Goal: Task Accomplishment & Management: Complete application form

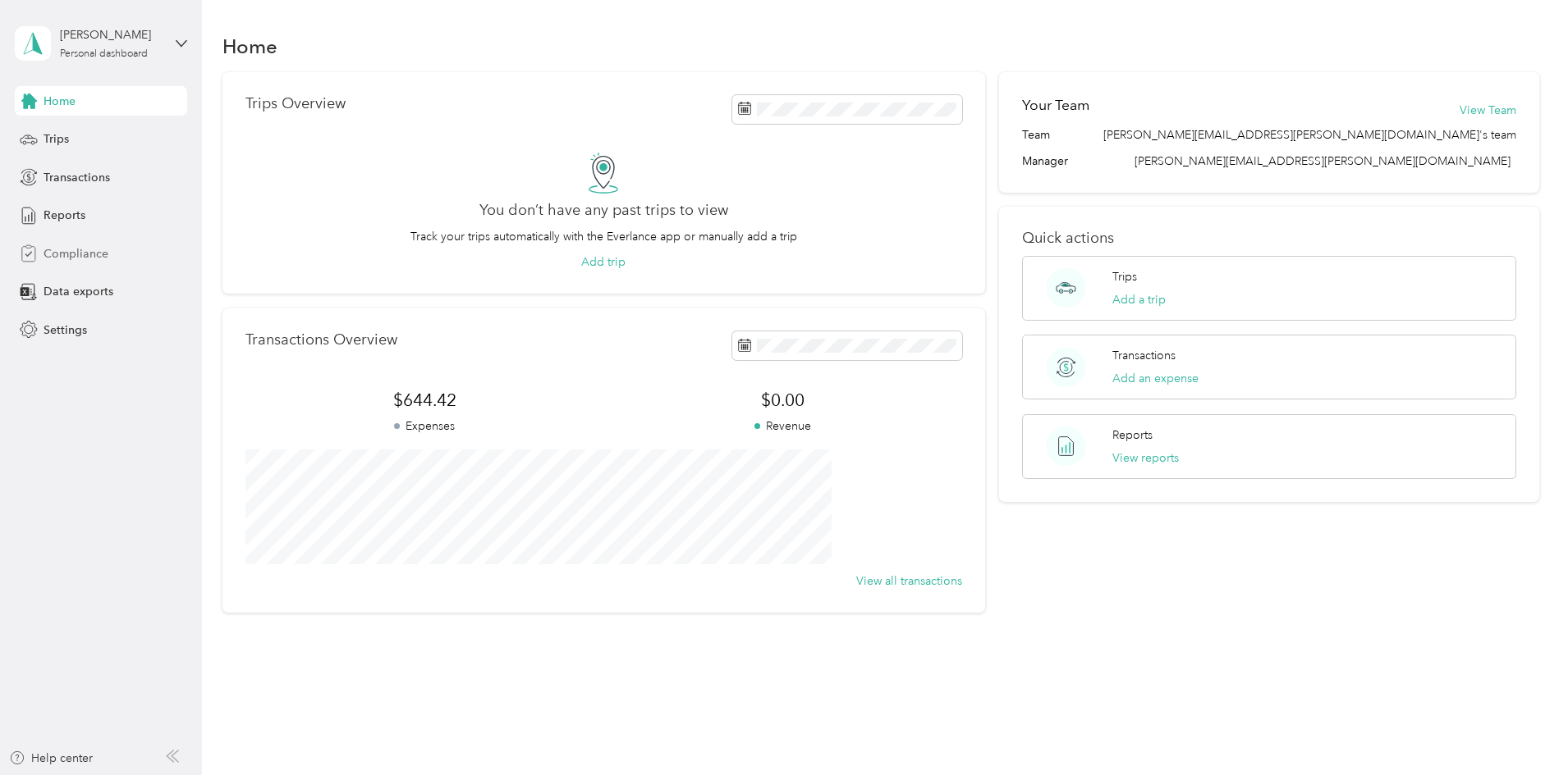
click at [91, 249] on span "Compliance" at bounding box center [76, 254] width 65 height 17
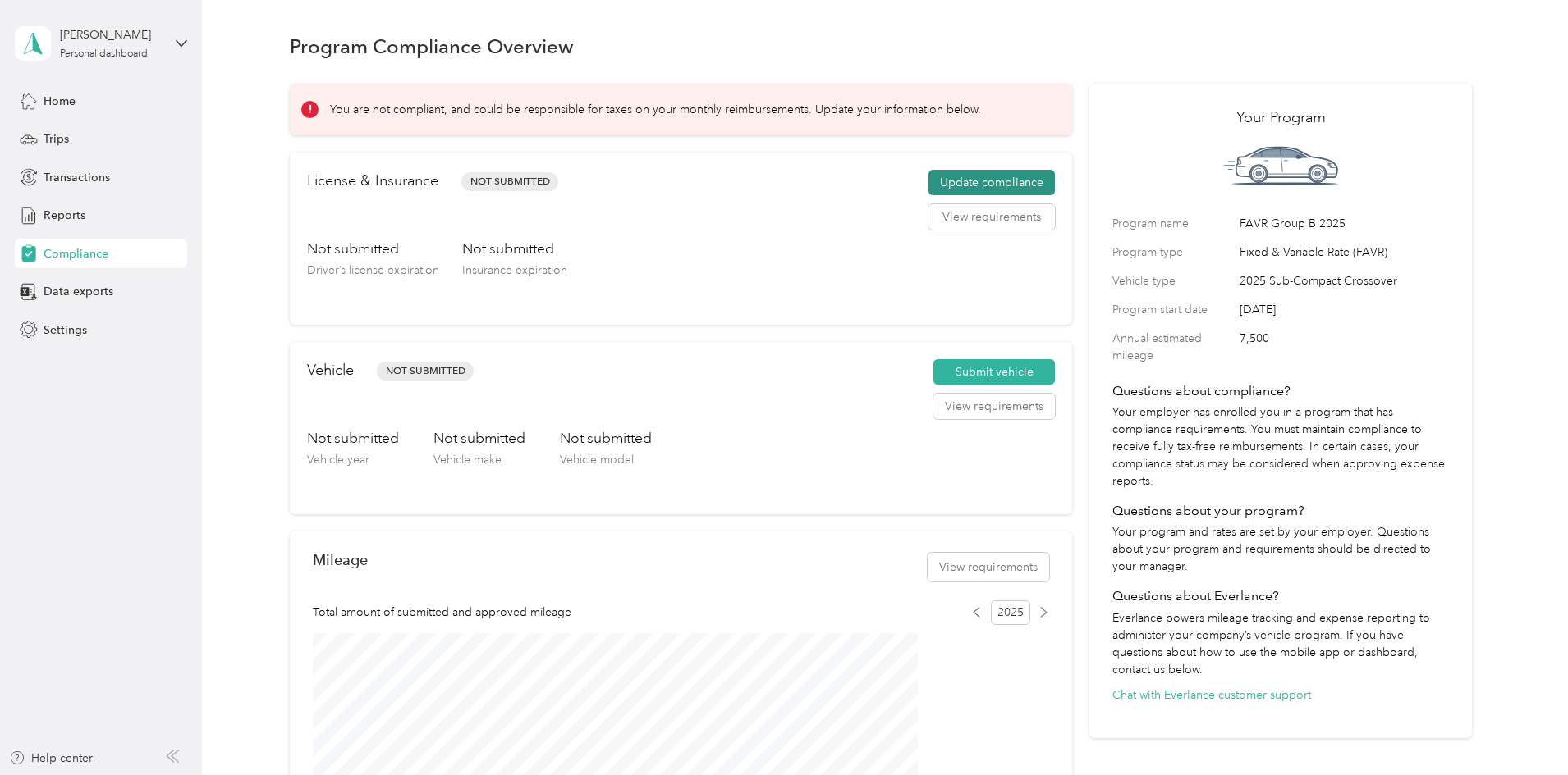
click at [951, 195] on button "Update compliance" at bounding box center [991, 183] width 126 height 26
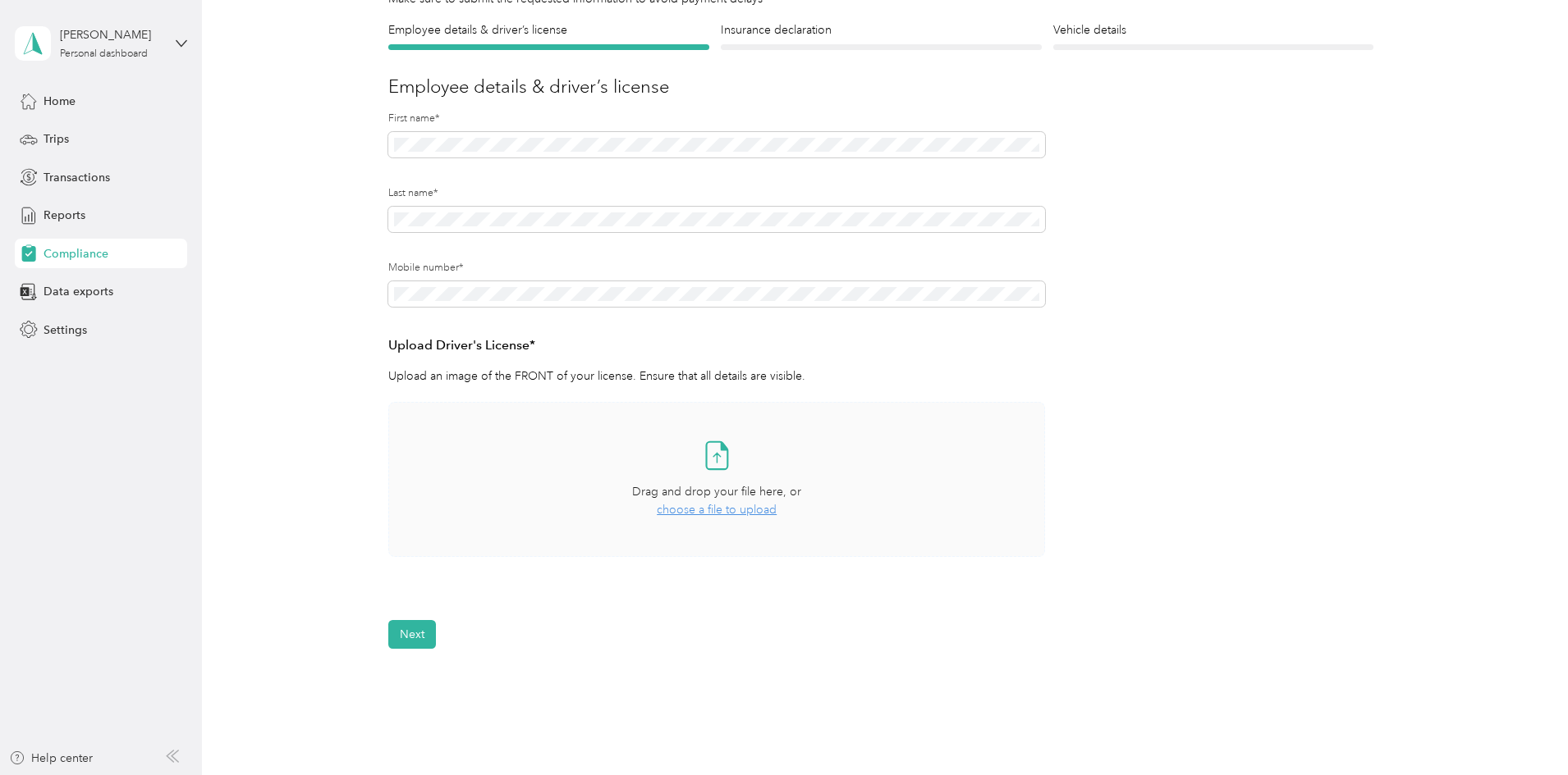
scroll to position [164, 0]
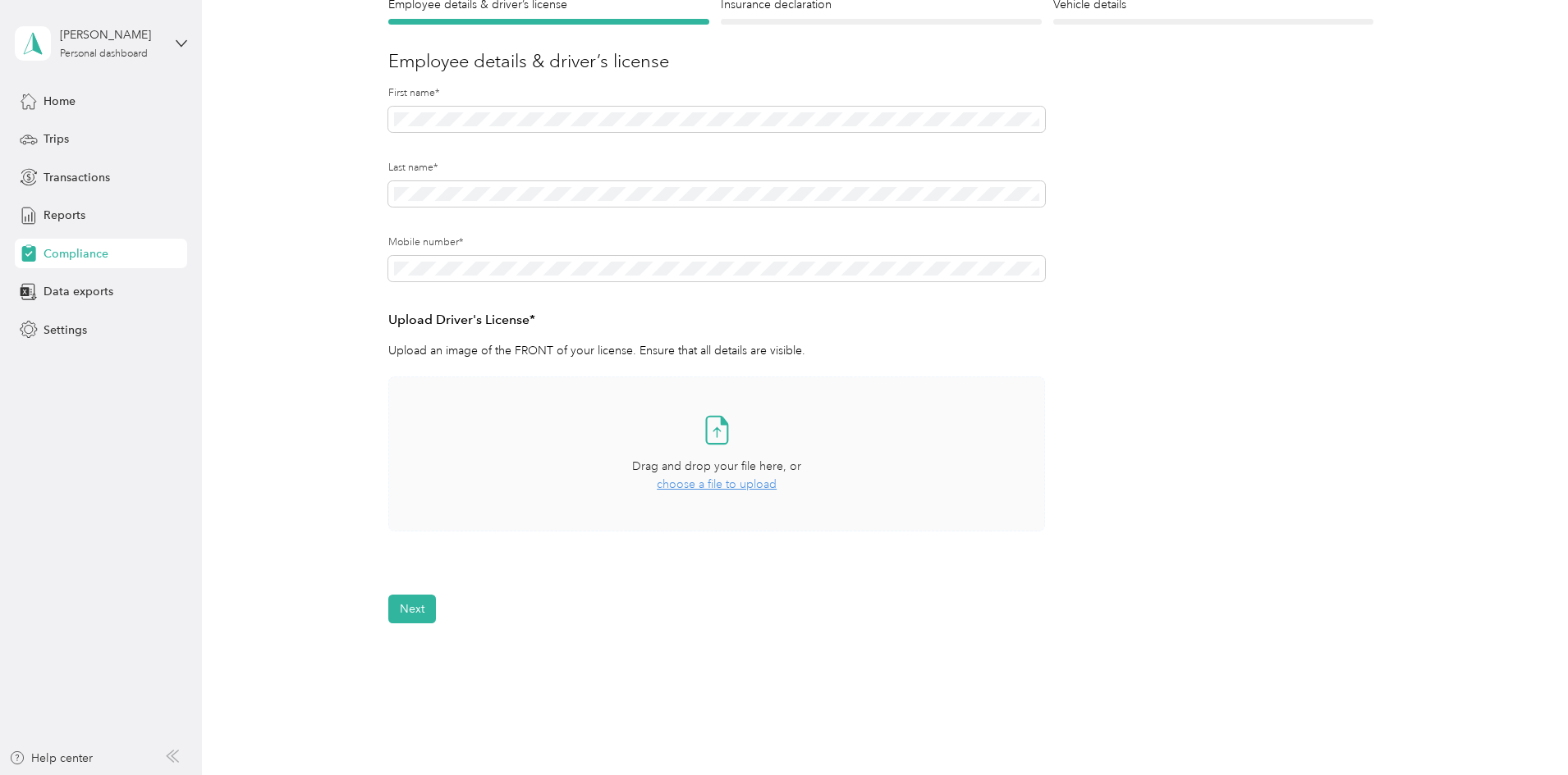
click at [729, 479] on span "choose a file to upload" at bounding box center [716, 485] width 119 height 14
click at [481, 582] on span "Uploaded on [DATE]" at bounding box center [506, 585] width 160 height 15
click at [992, 578] on button "View" at bounding box center [1001, 579] width 25 height 11
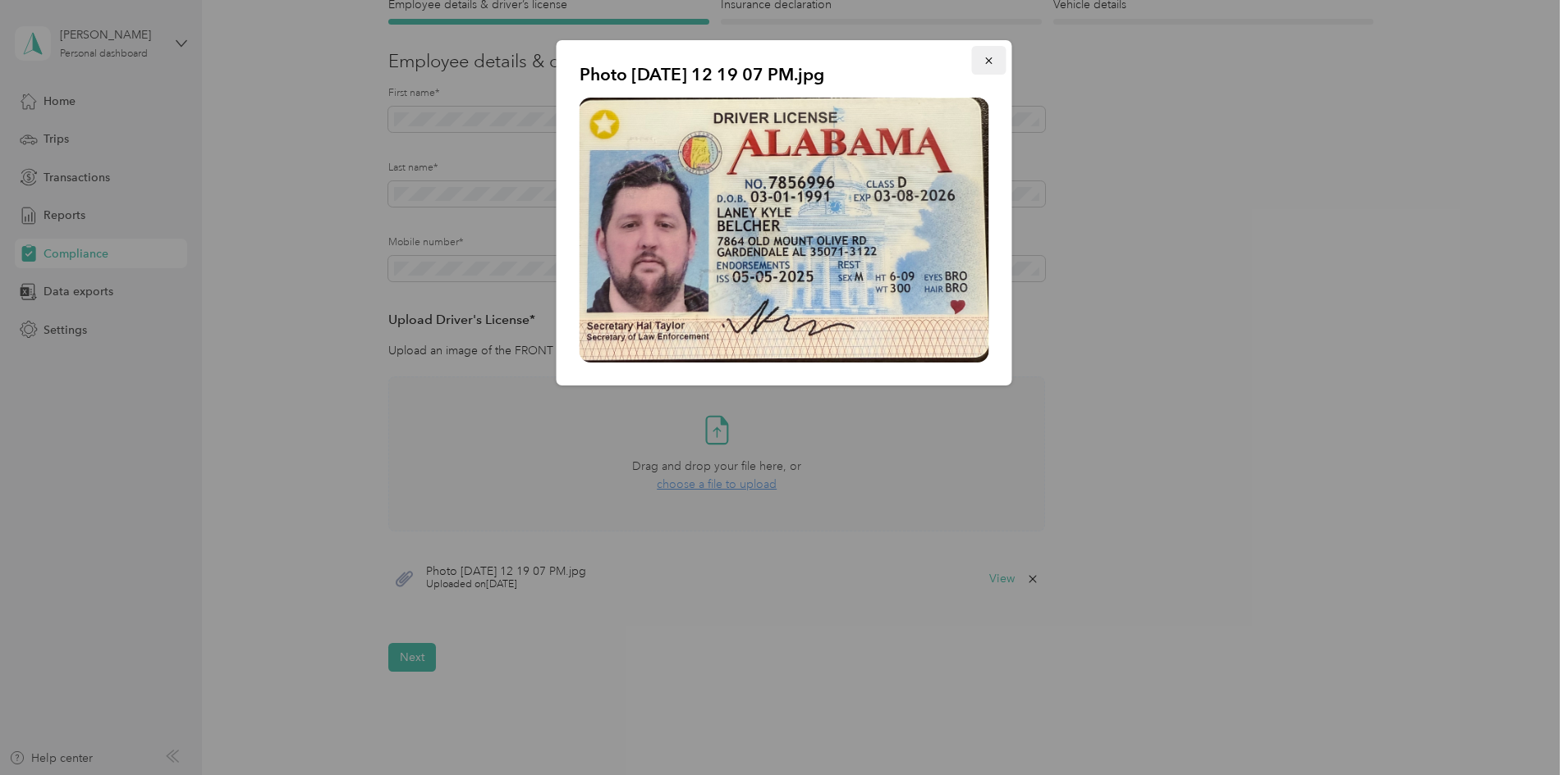
click at [992, 65] on icon "button" at bounding box center [988, 60] width 11 height 11
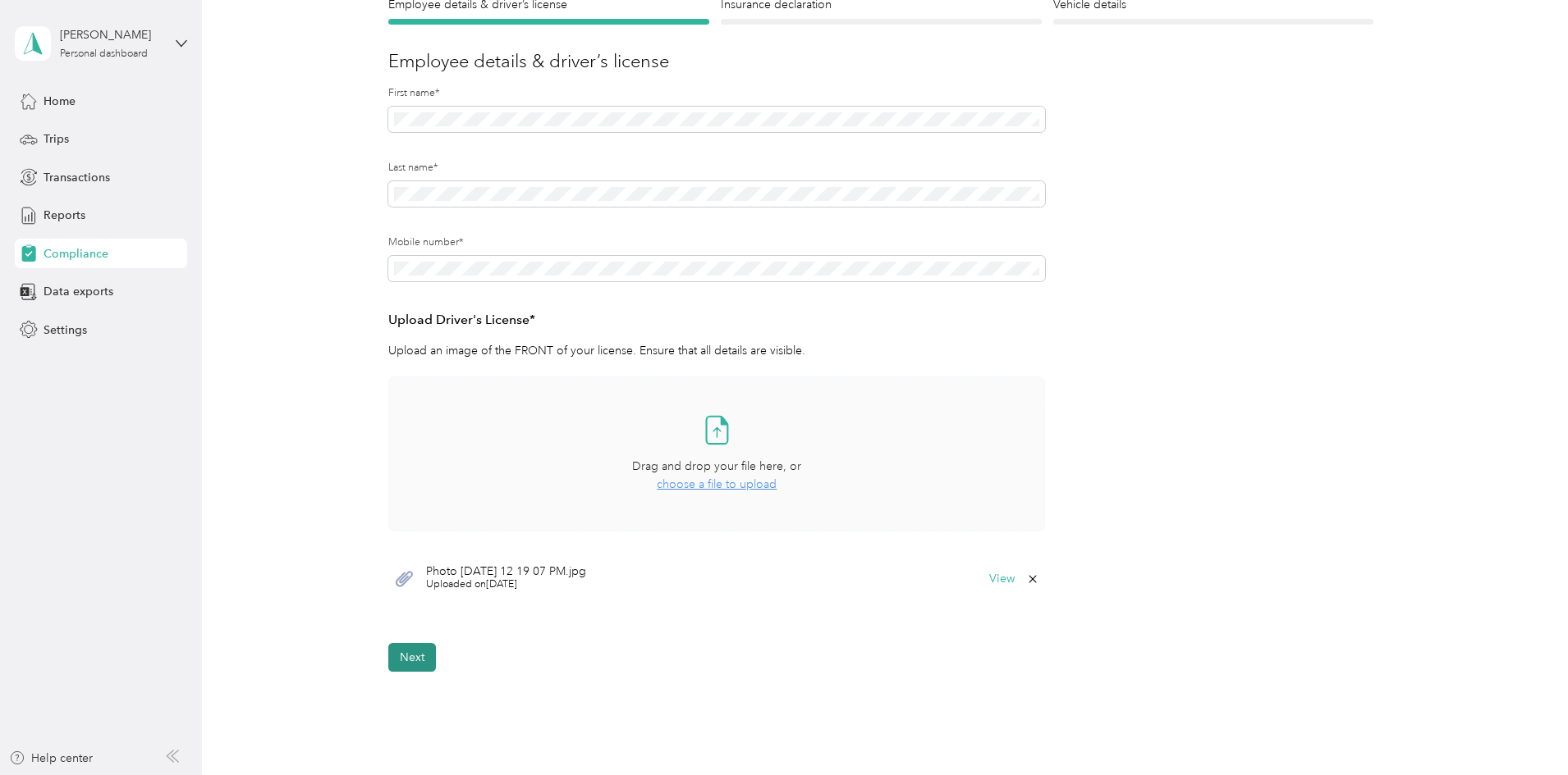
click at [408, 658] on button "Next" at bounding box center [412, 657] width 48 height 29
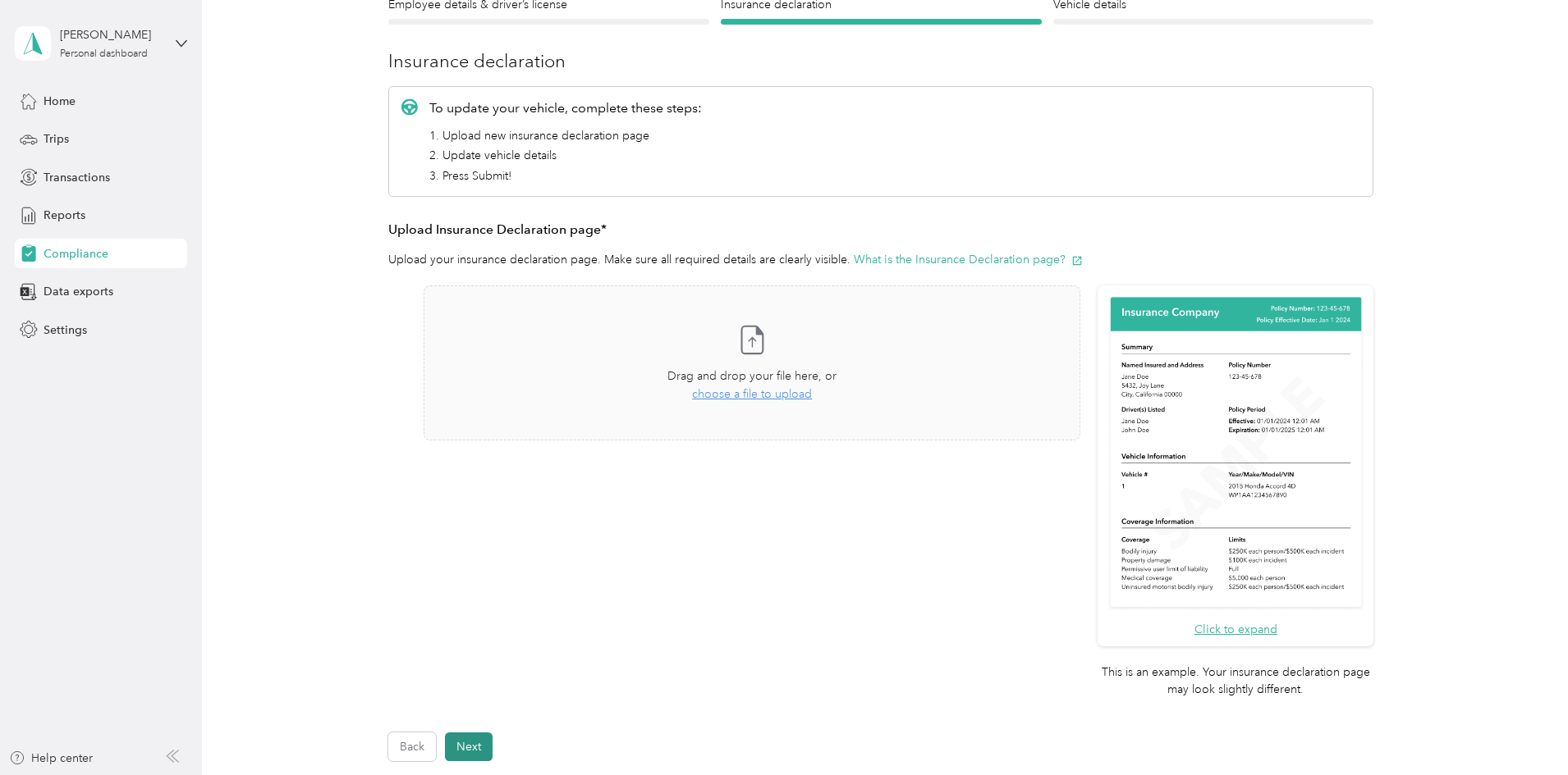
scroll to position [21, 0]
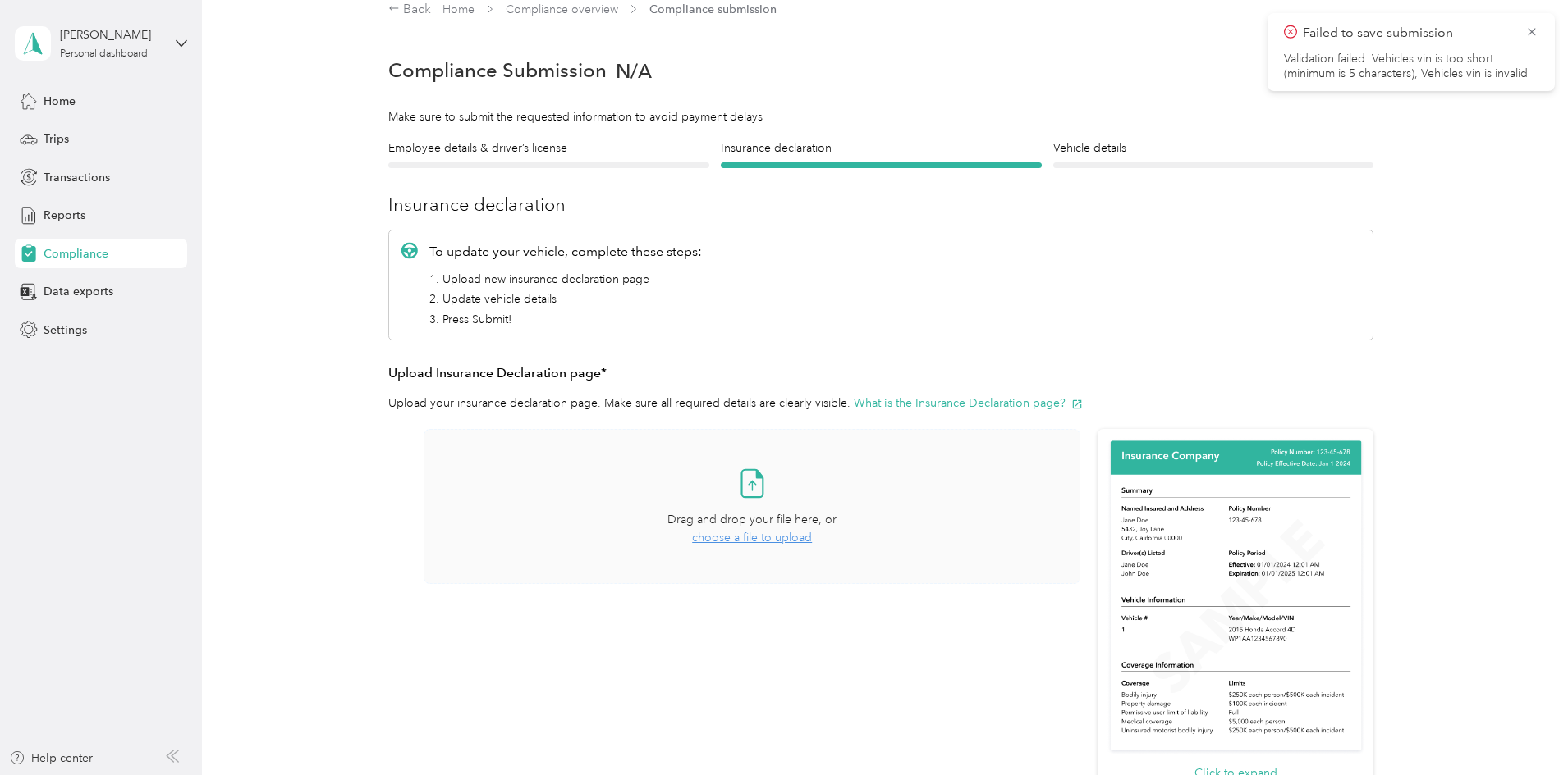
click at [763, 539] on span "choose a file to upload" at bounding box center [751, 538] width 119 height 14
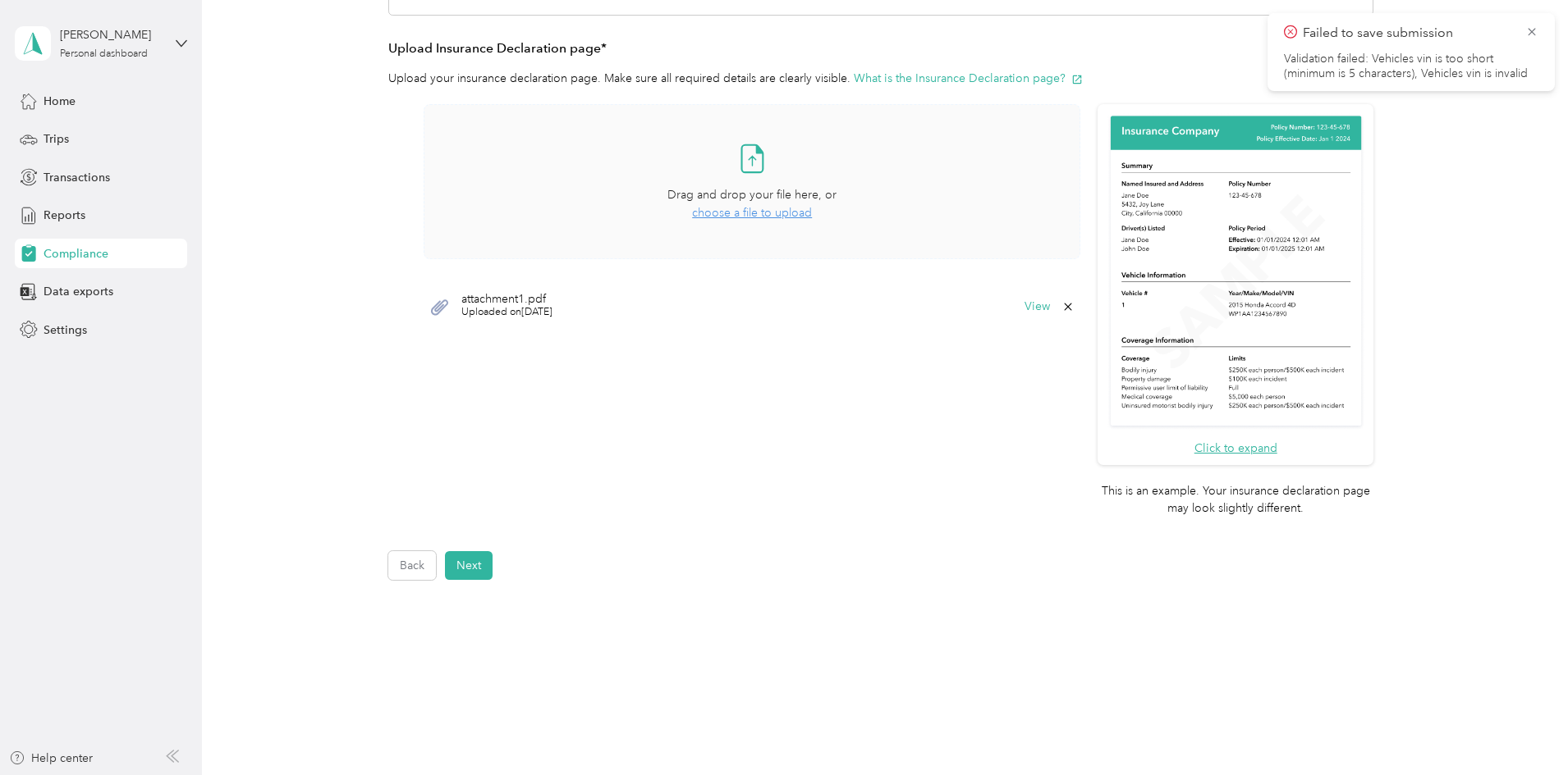
scroll to position [349, 0]
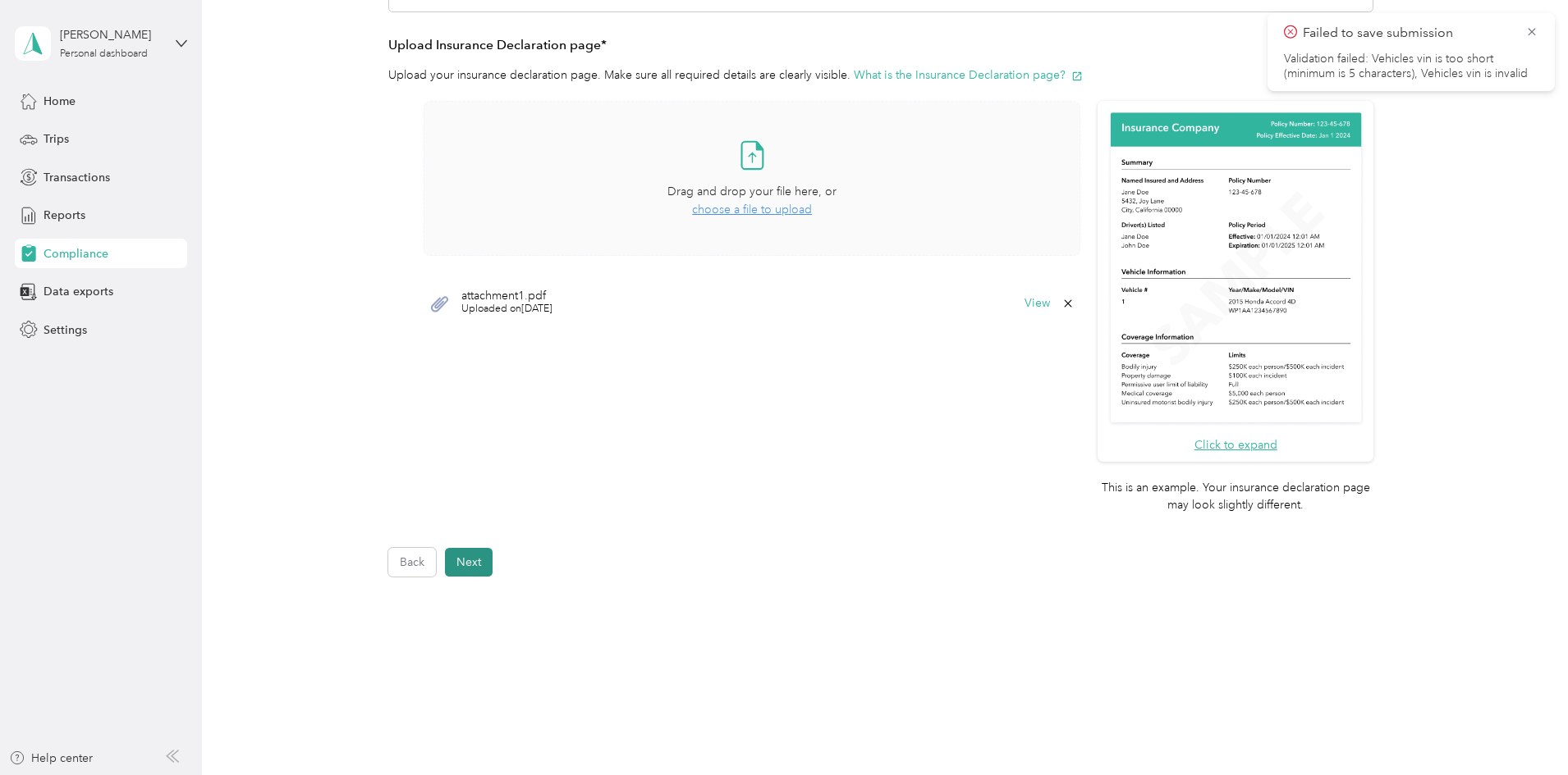
click at [459, 564] on button "Next" at bounding box center [468, 562] width 48 height 29
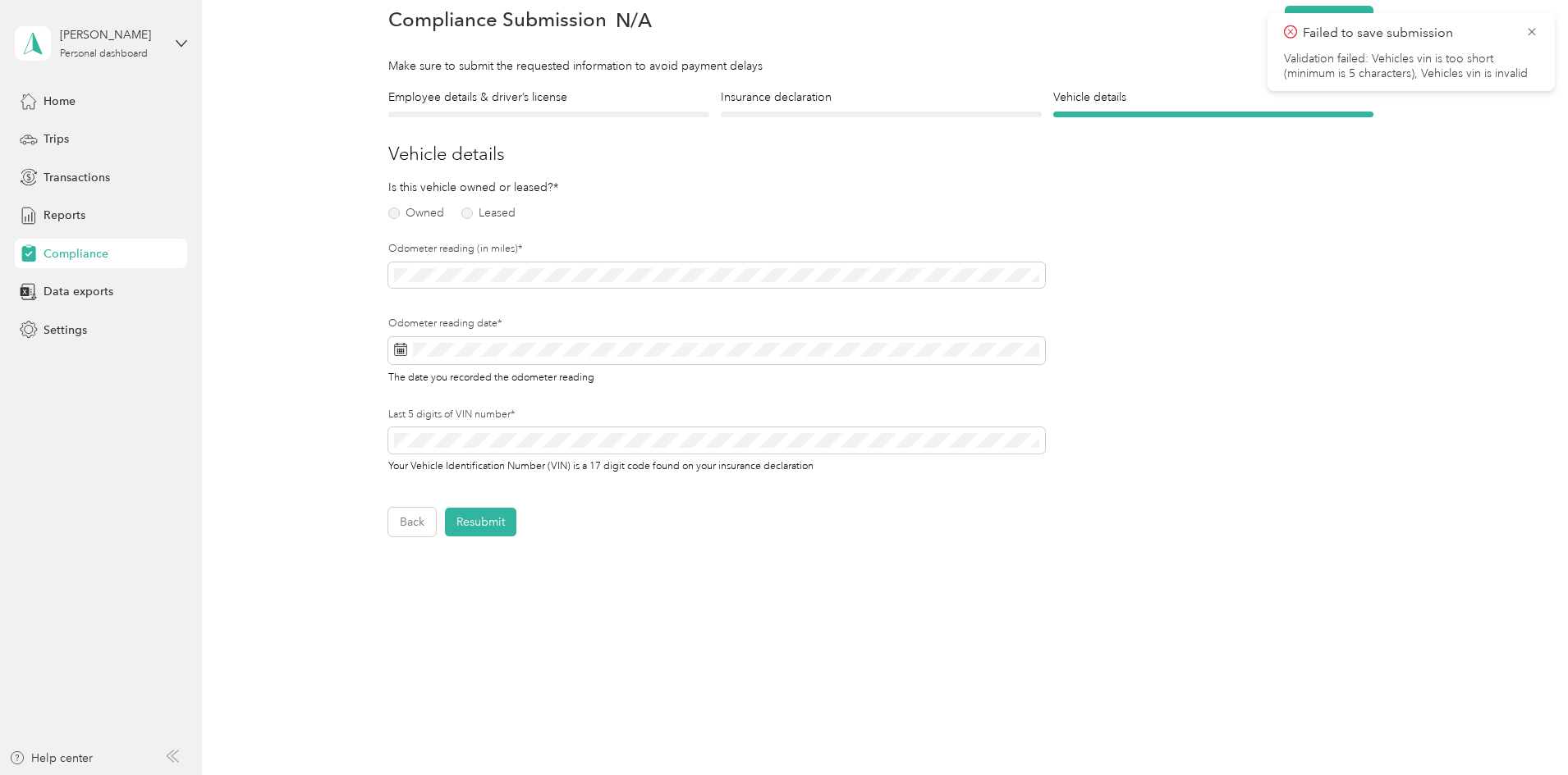
scroll to position [21, 0]
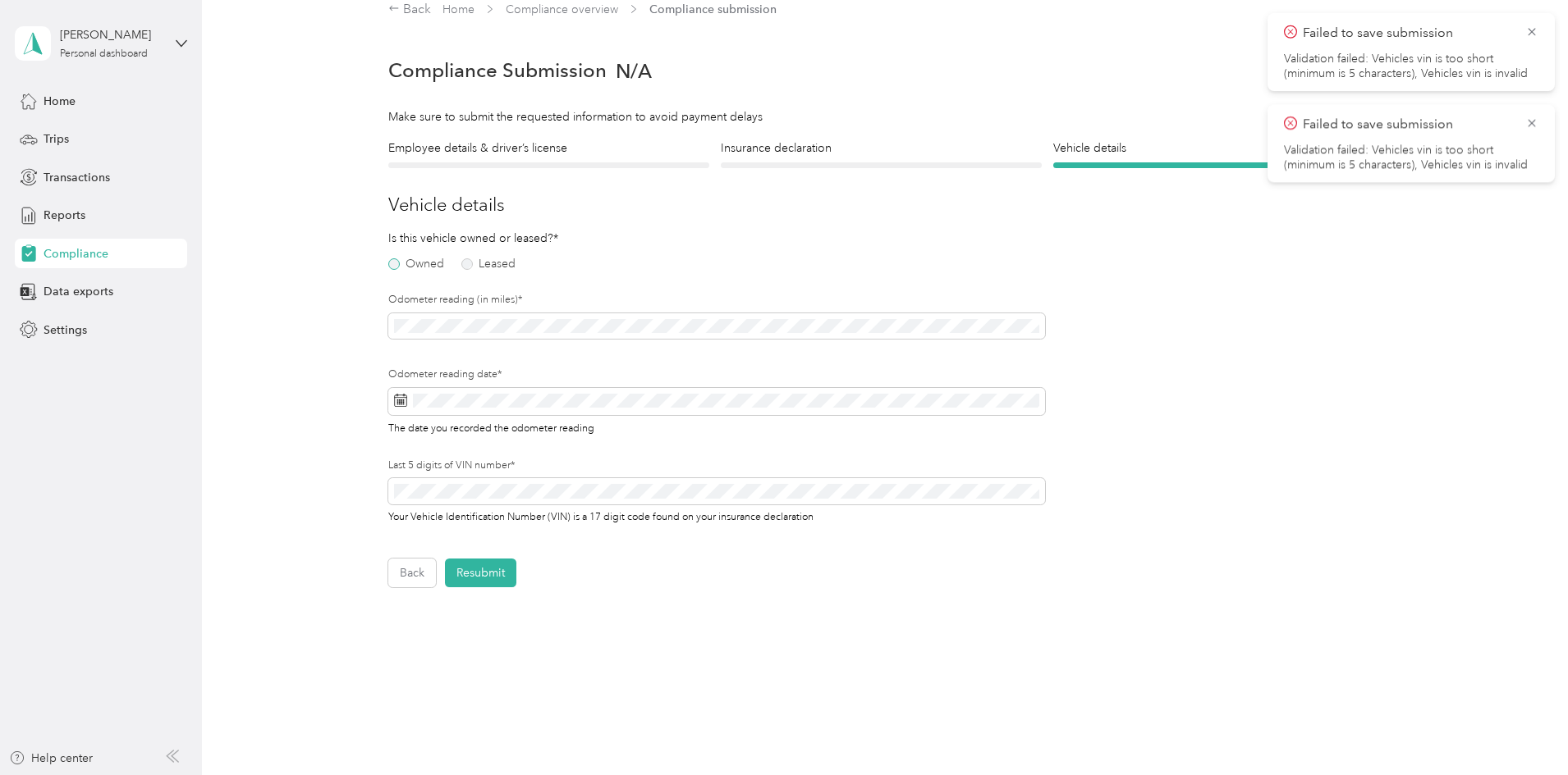
click at [390, 267] on label "Owned" at bounding box center [416, 263] width 56 height 11
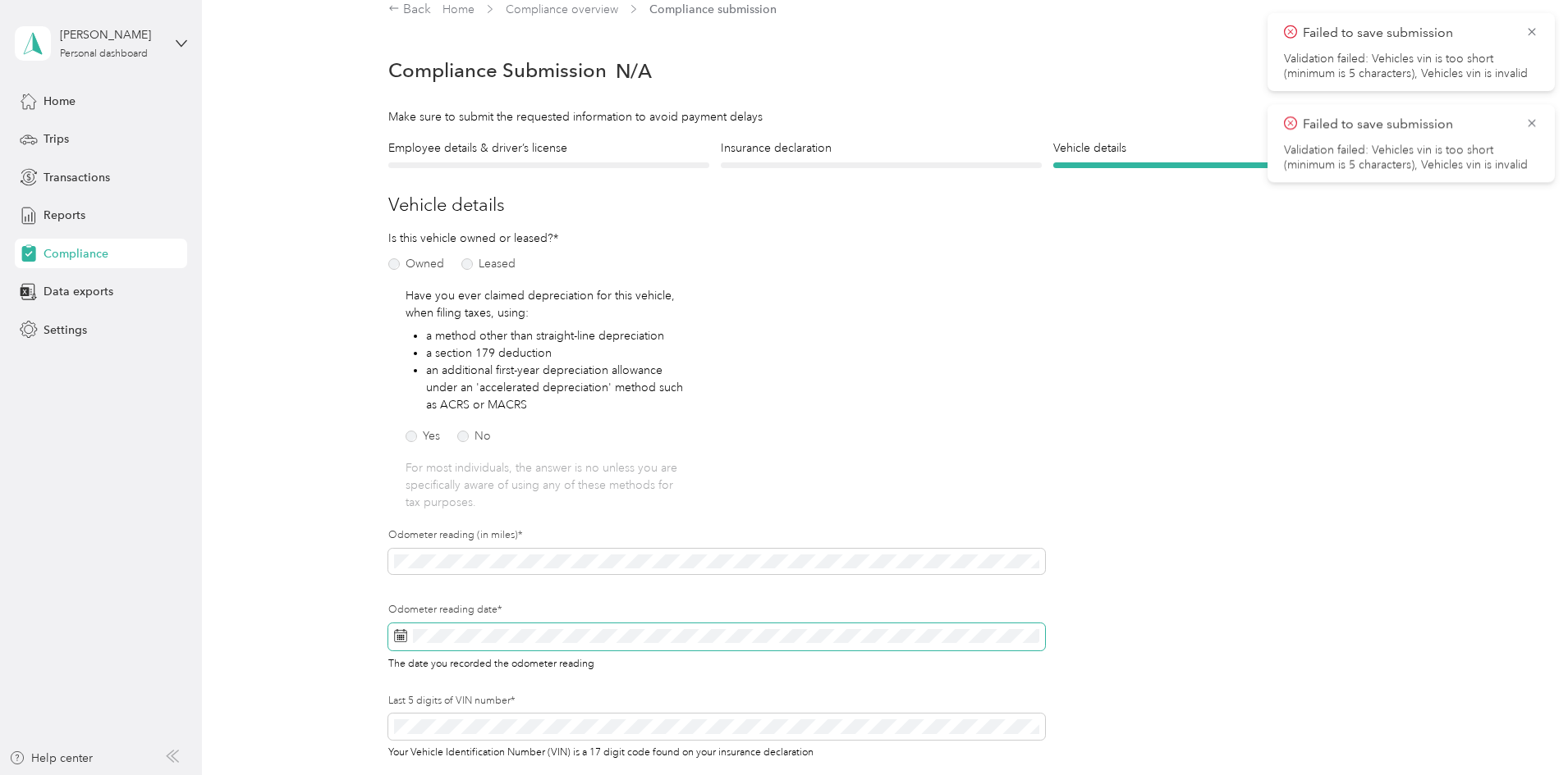
click at [554, 644] on span at bounding box center [716, 637] width 657 height 28
click at [407, 645] on span at bounding box center [716, 637] width 657 height 28
click at [400, 636] on icon at bounding box center [400, 636] width 13 height 13
click at [467, 574] on div "30" at bounding box center [468, 574] width 21 height 21
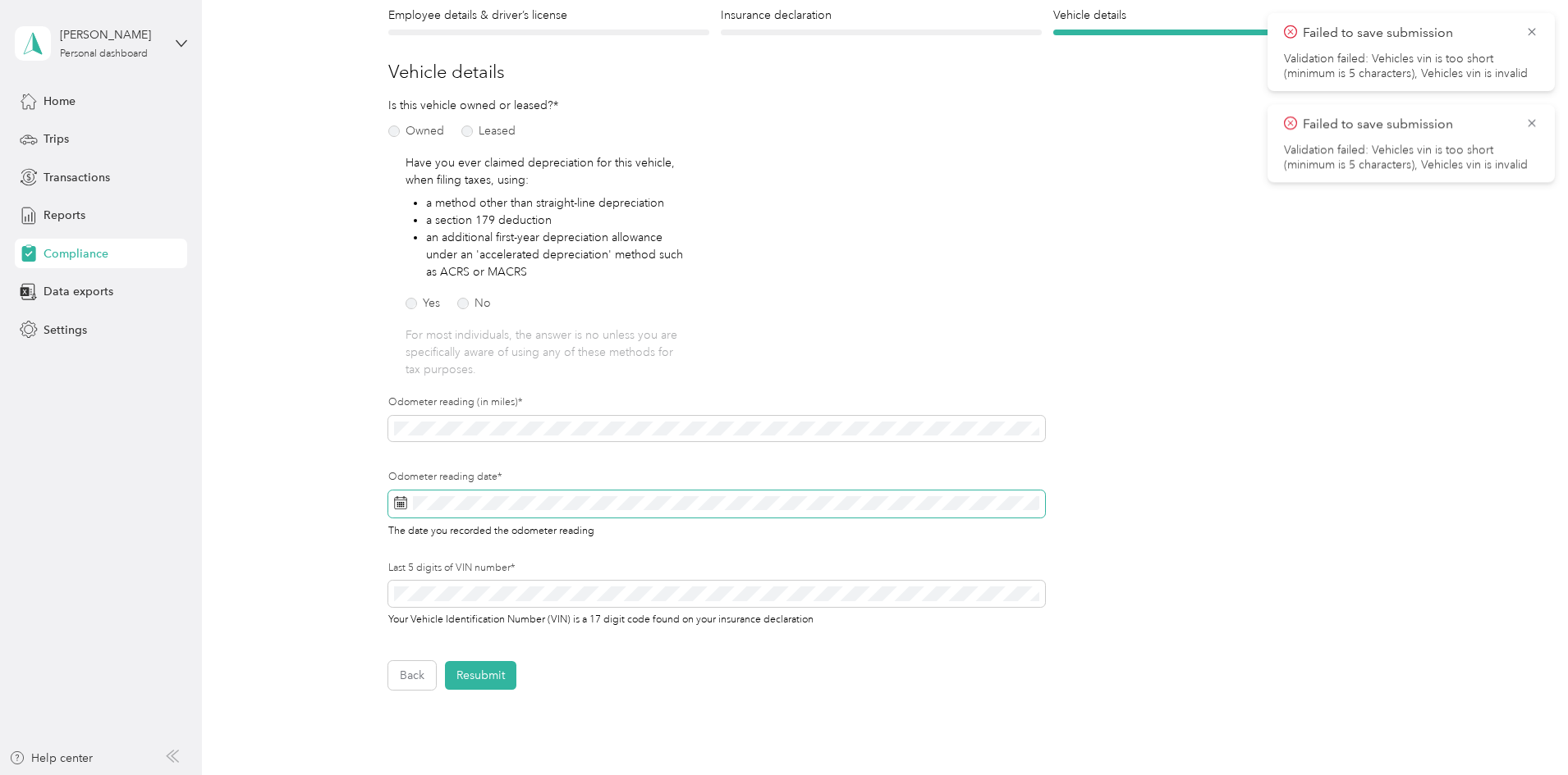
scroll to position [185, 0]
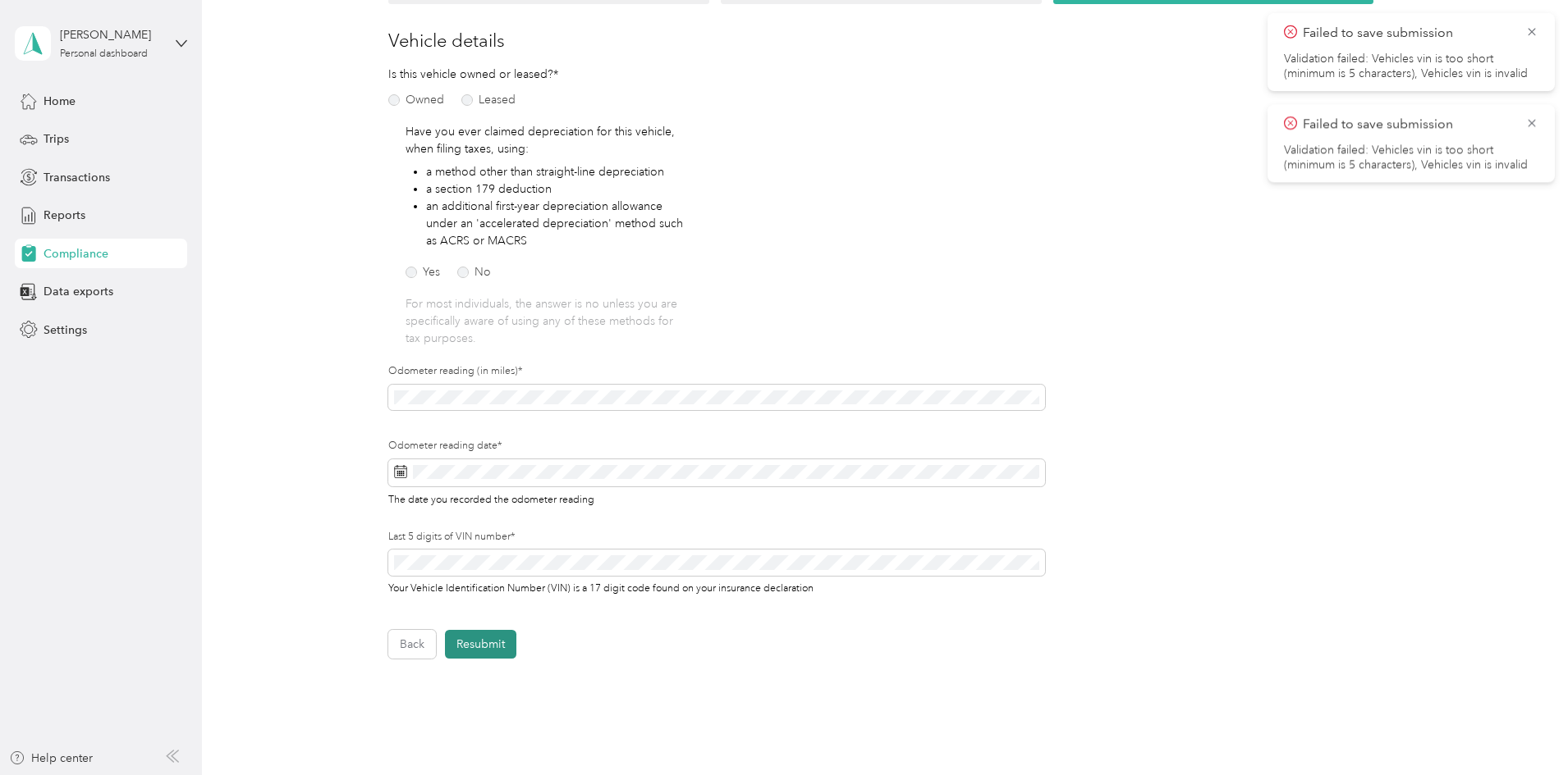
click at [499, 638] on button "Resubmit" at bounding box center [481, 644] width 72 height 29
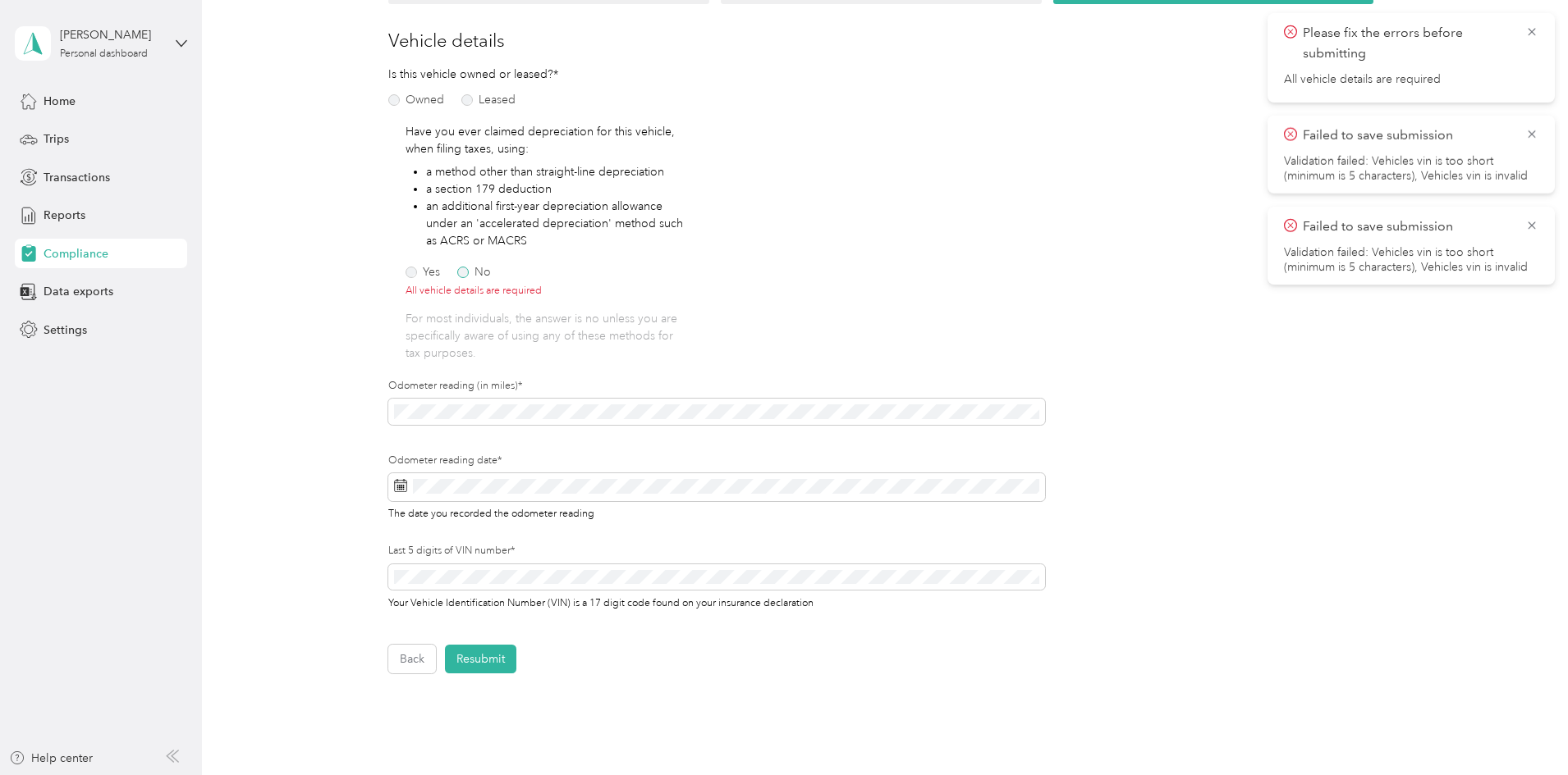
click at [467, 275] on label "No" at bounding box center [474, 272] width 34 height 11
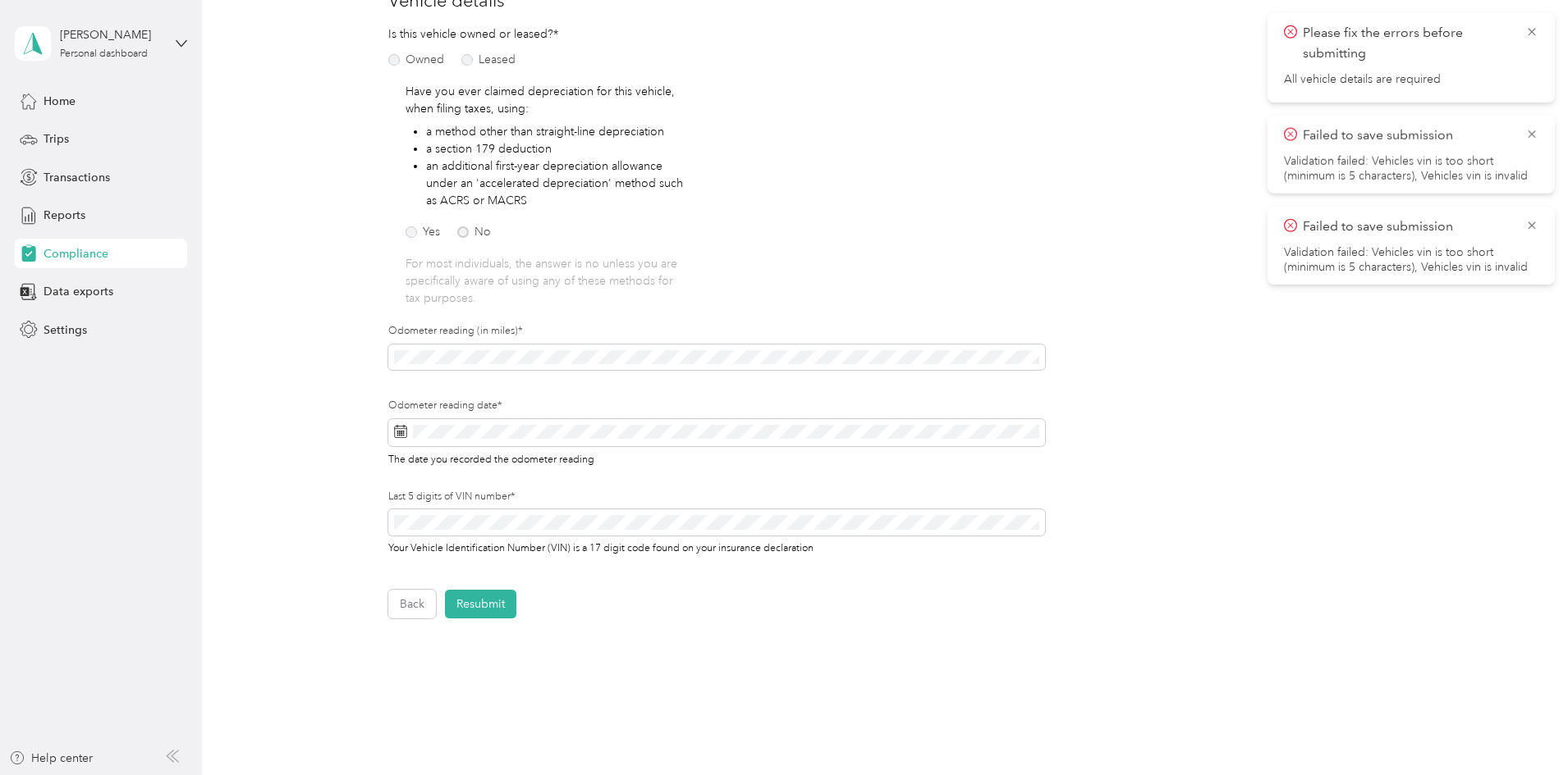
scroll to position [307, 0]
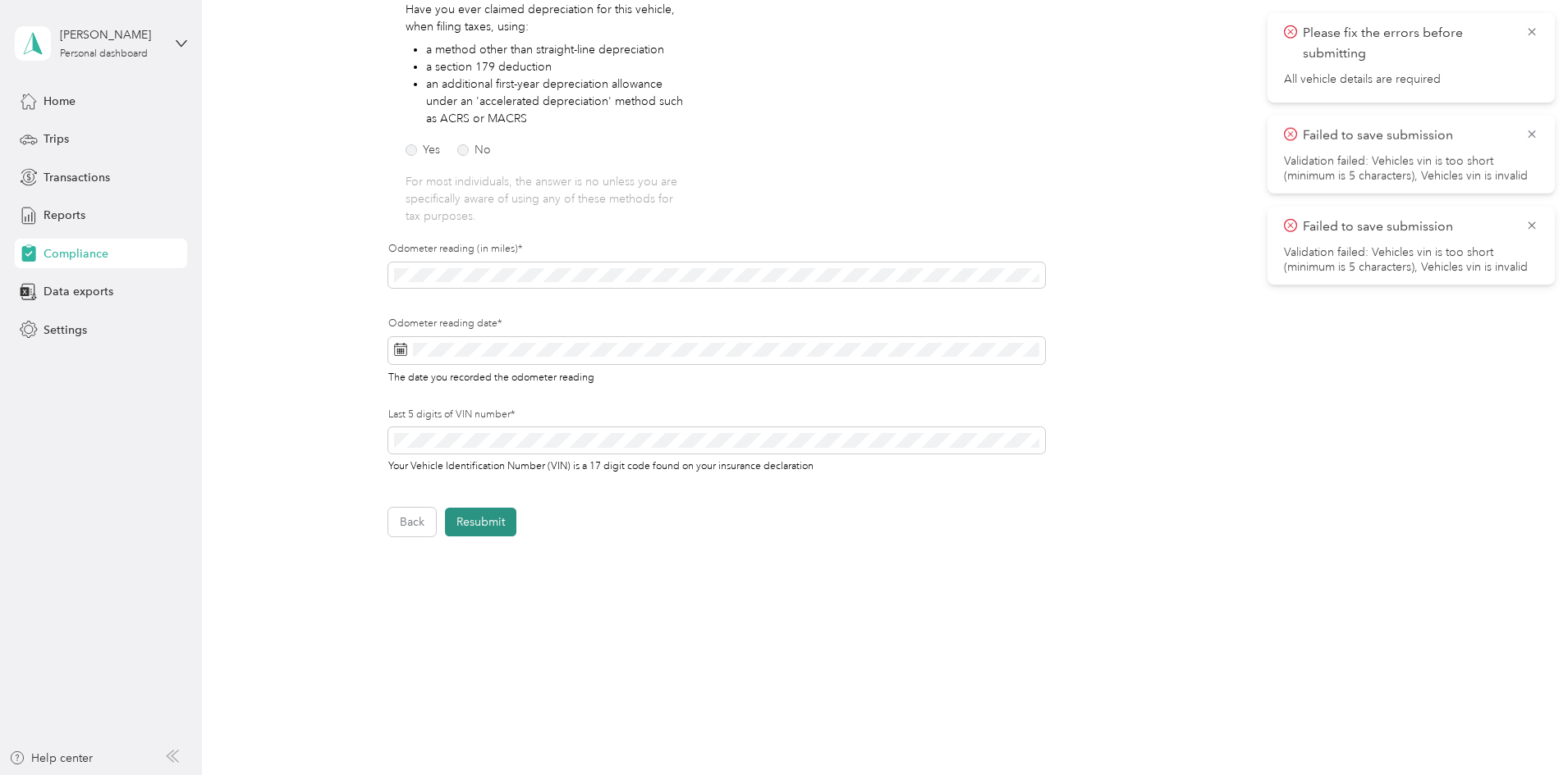
click at [485, 531] on button "Resubmit" at bounding box center [481, 522] width 72 height 29
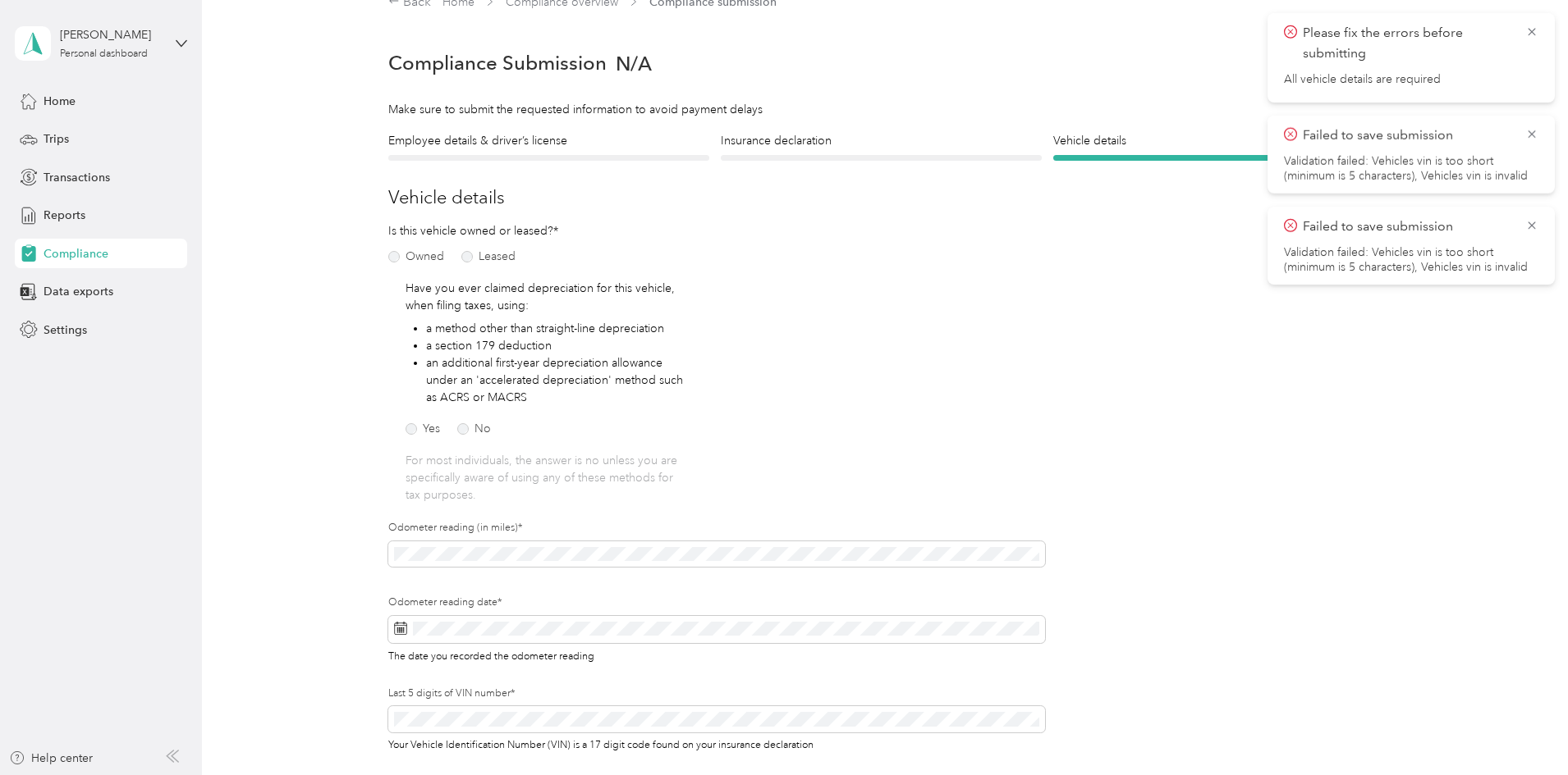
scroll to position [21, 0]
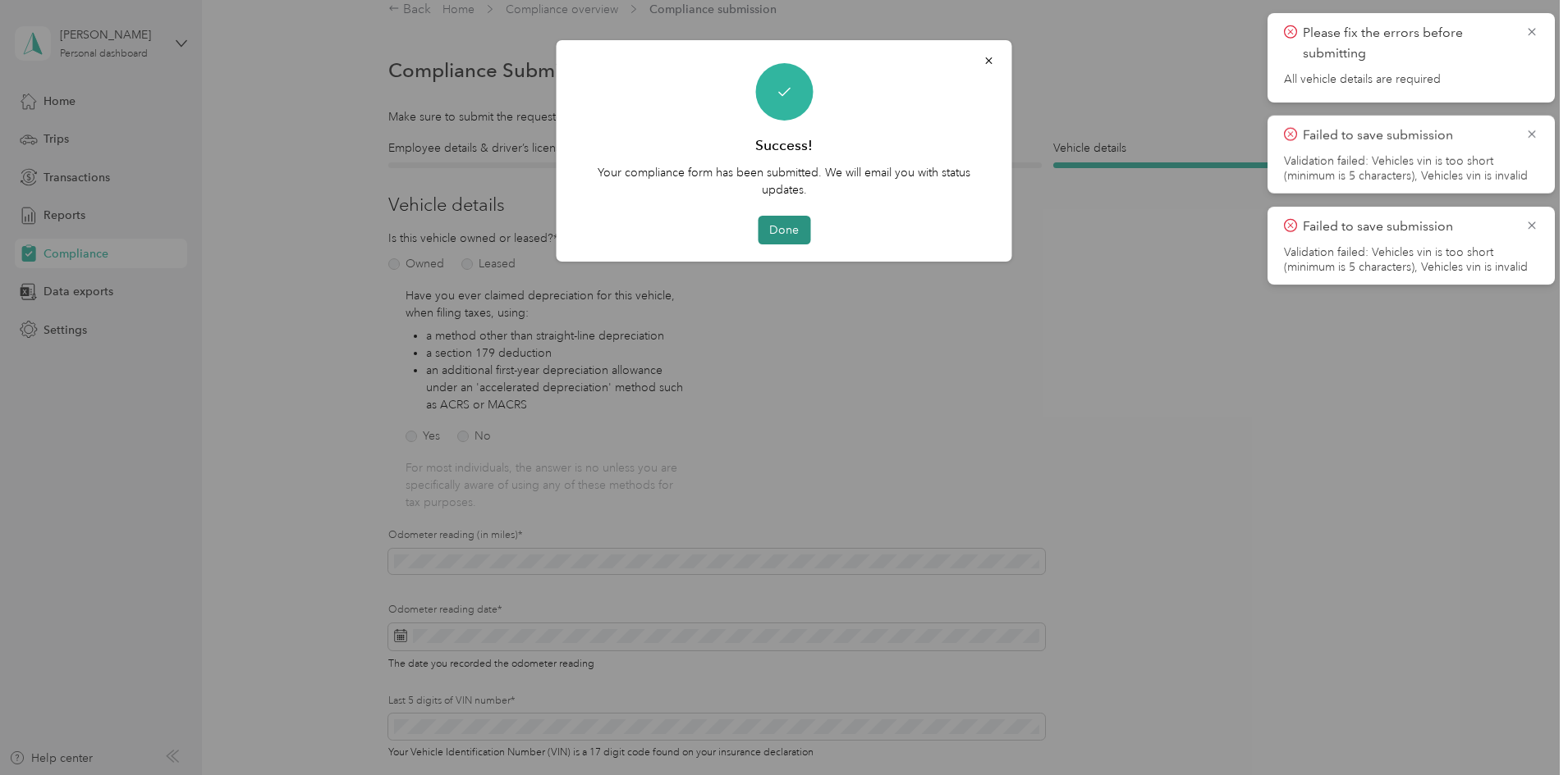
click at [797, 229] on button "Done" at bounding box center [784, 230] width 52 height 29
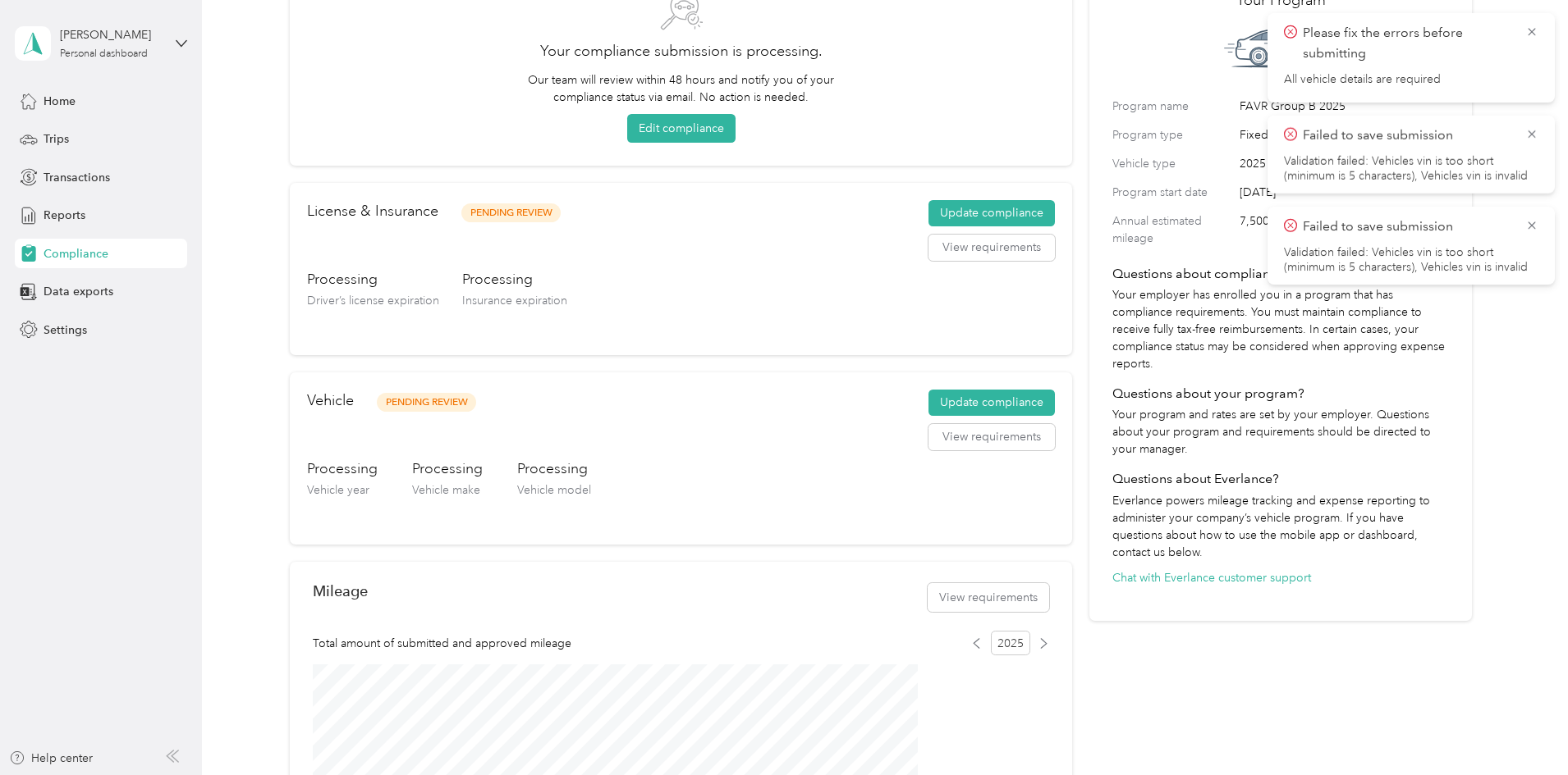
scroll to position [185, 0]
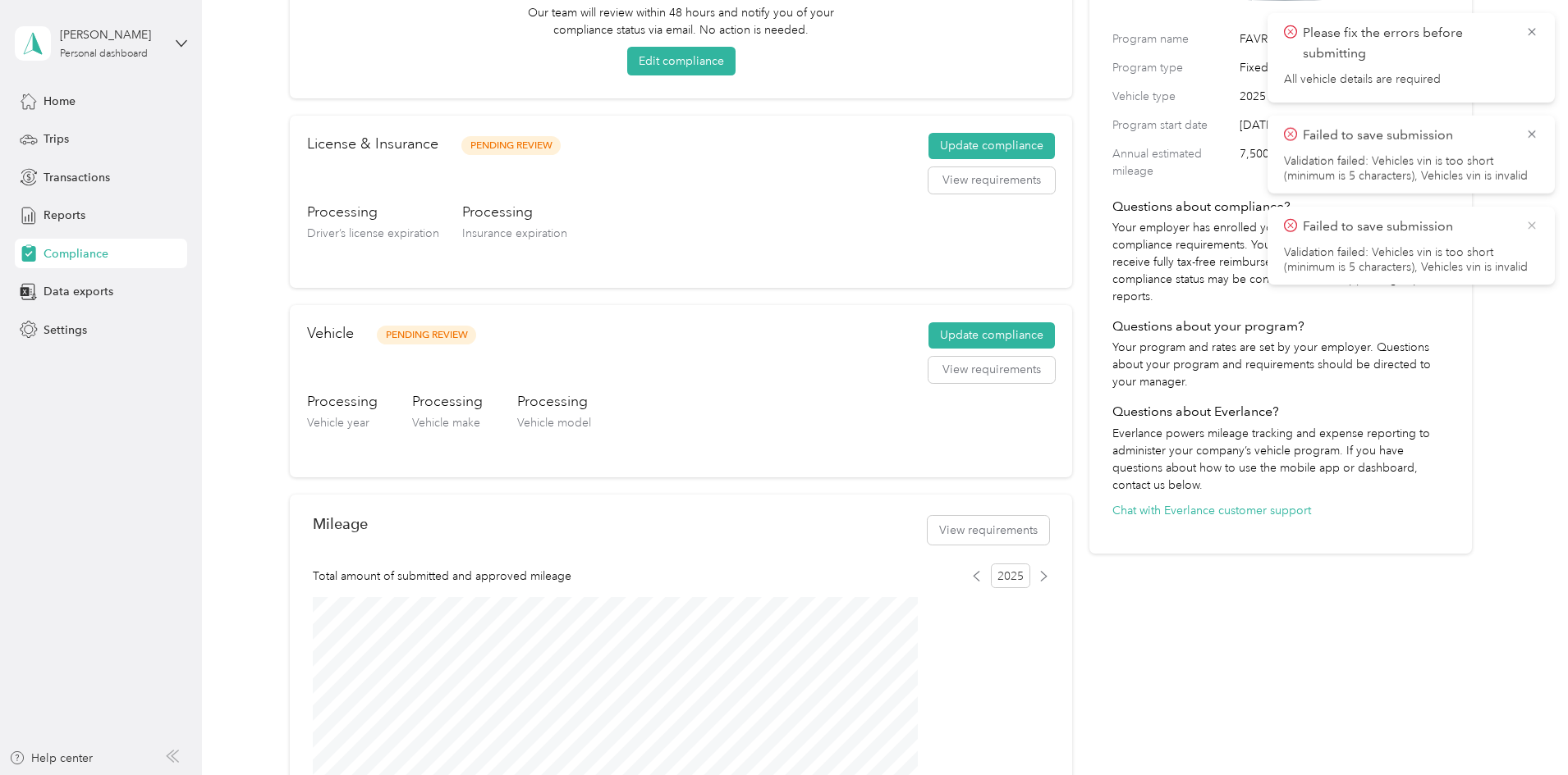
click at [1530, 228] on icon at bounding box center [1531, 225] width 7 height 7
click at [1531, 141] on icon at bounding box center [1531, 133] width 13 height 15
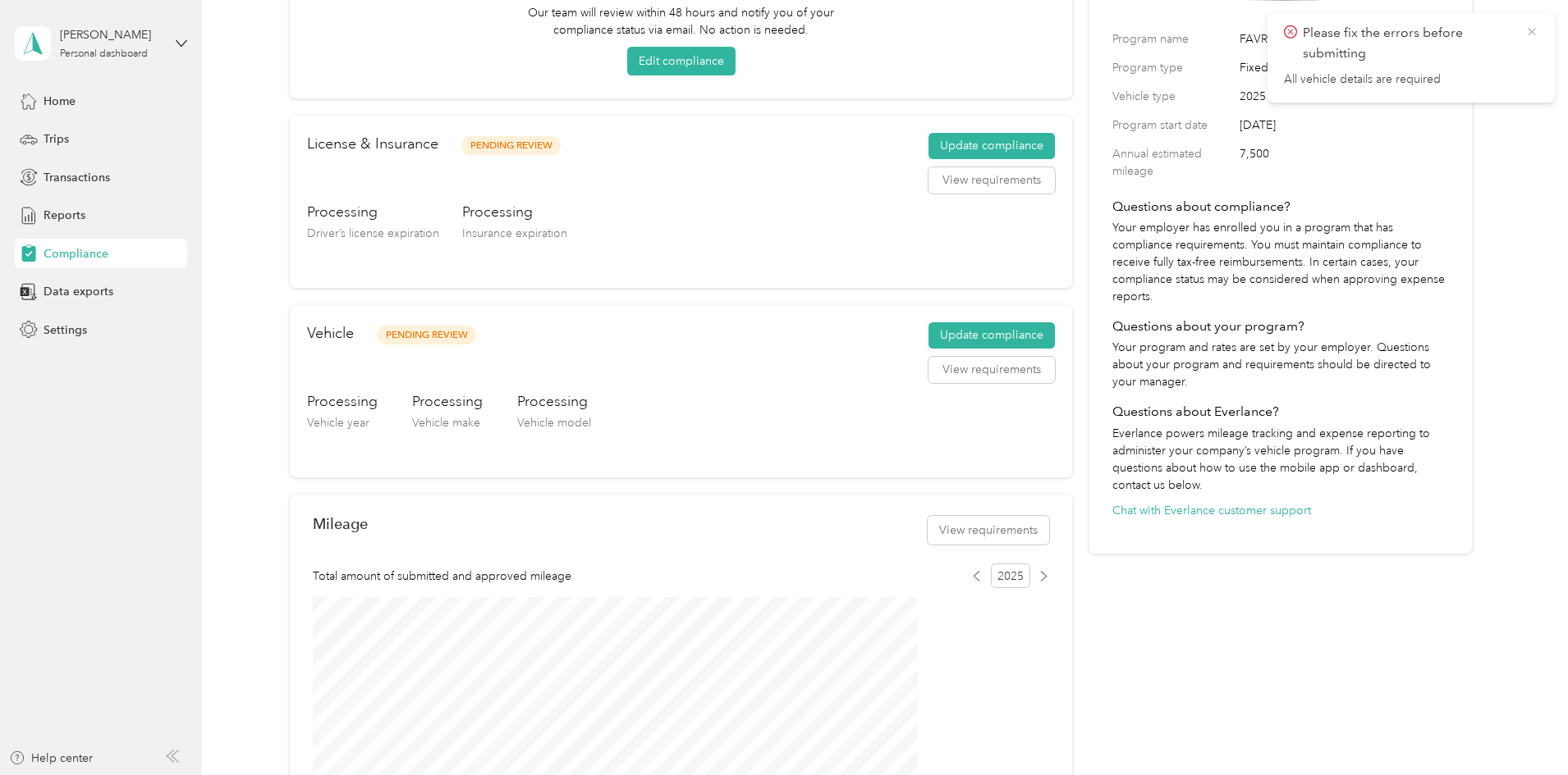
click at [1531, 31] on icon at bounding box center [1531, 31] width 7 height 7
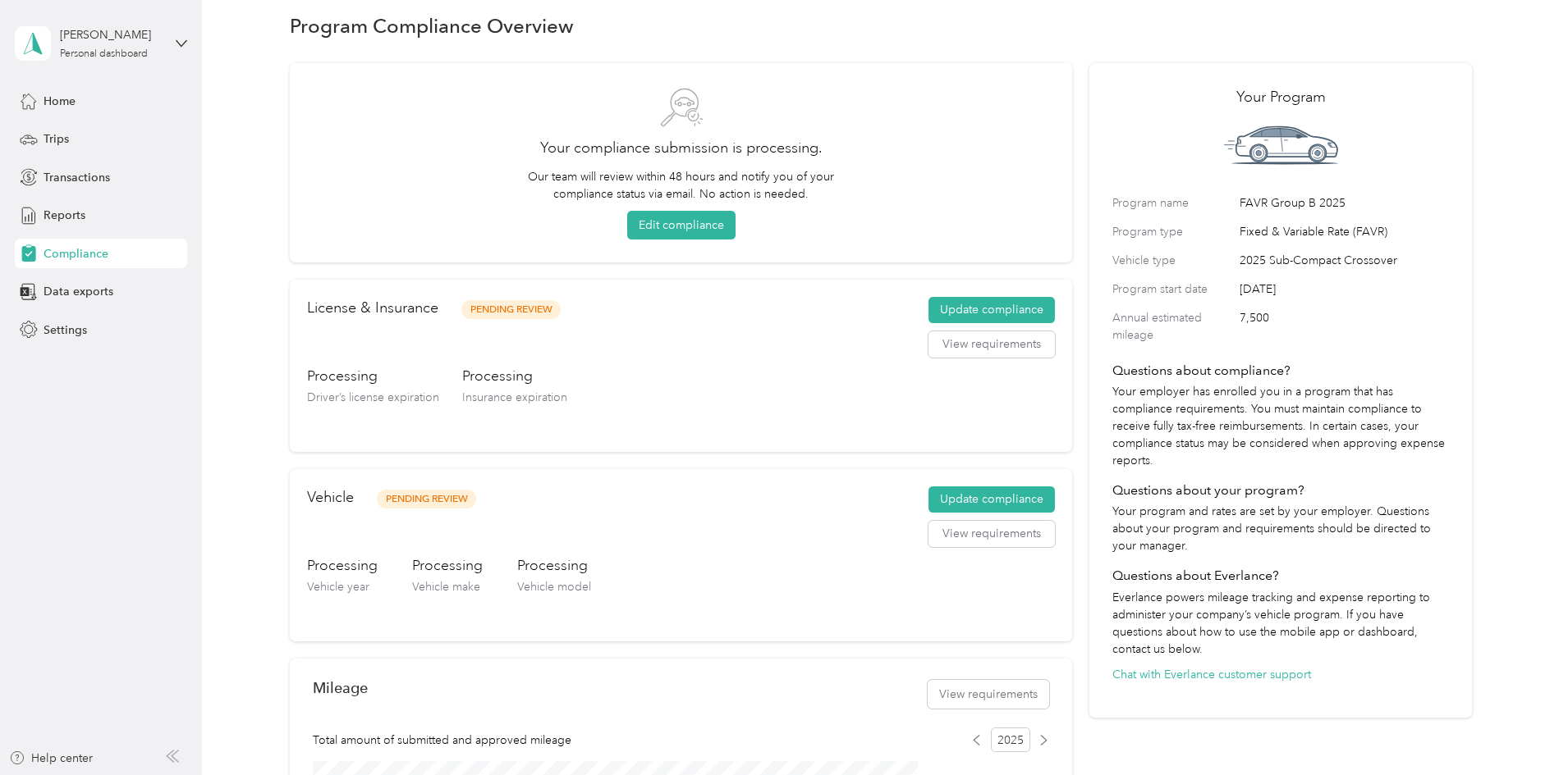
scroll to position [0, 0]
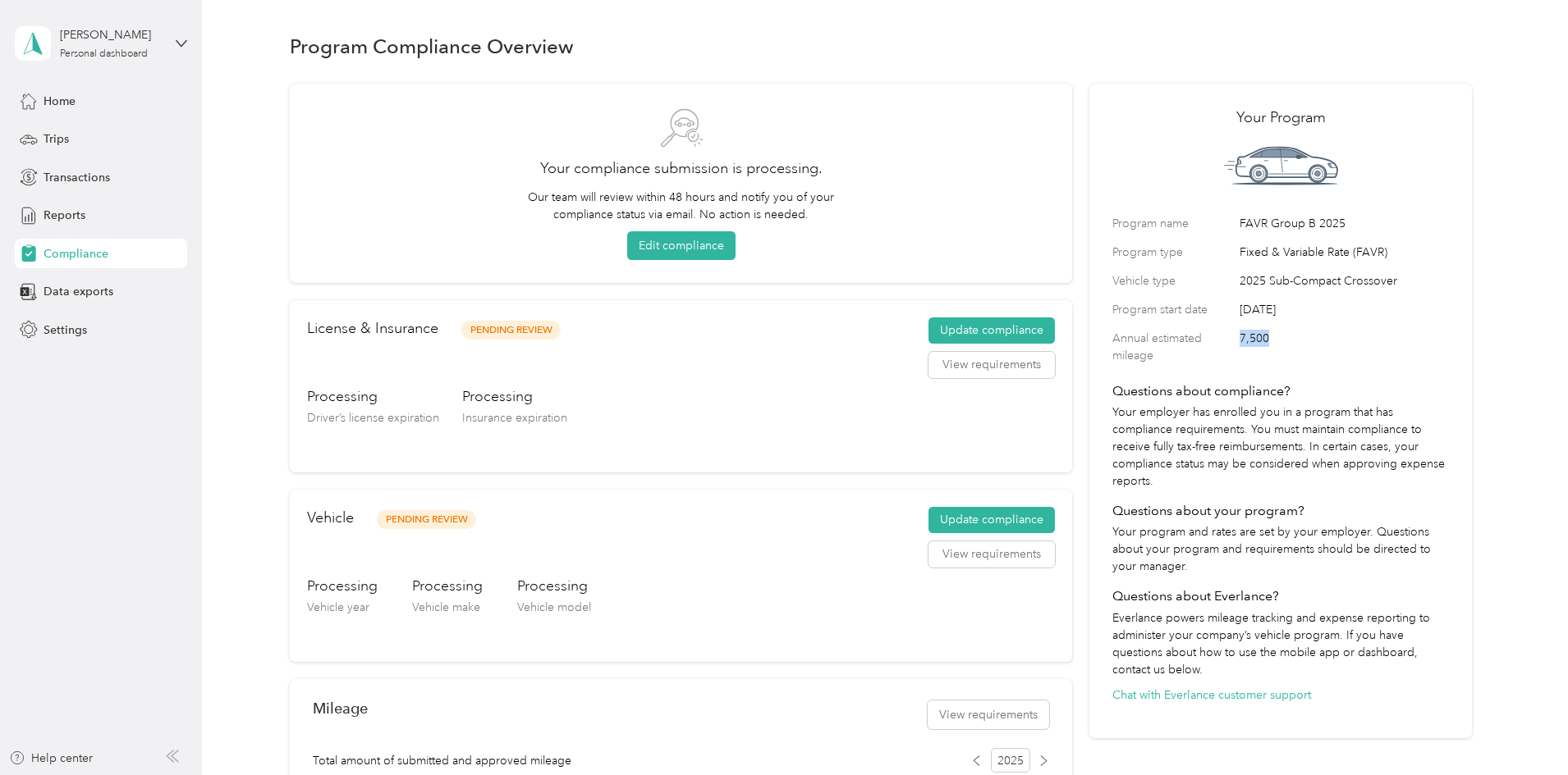
drag, startPoint x: 1206, startPoint y: 379, endPoint x: 1232, endPoint y: 377, distance: 26.1
click at [1239, 364] on span "7,500" at bounding box center [1344, 347] width 209 height 35
click at [1162, 401] on h4 "Questions about compliance?" at bounding box center [1280, 391] width 337 height 20
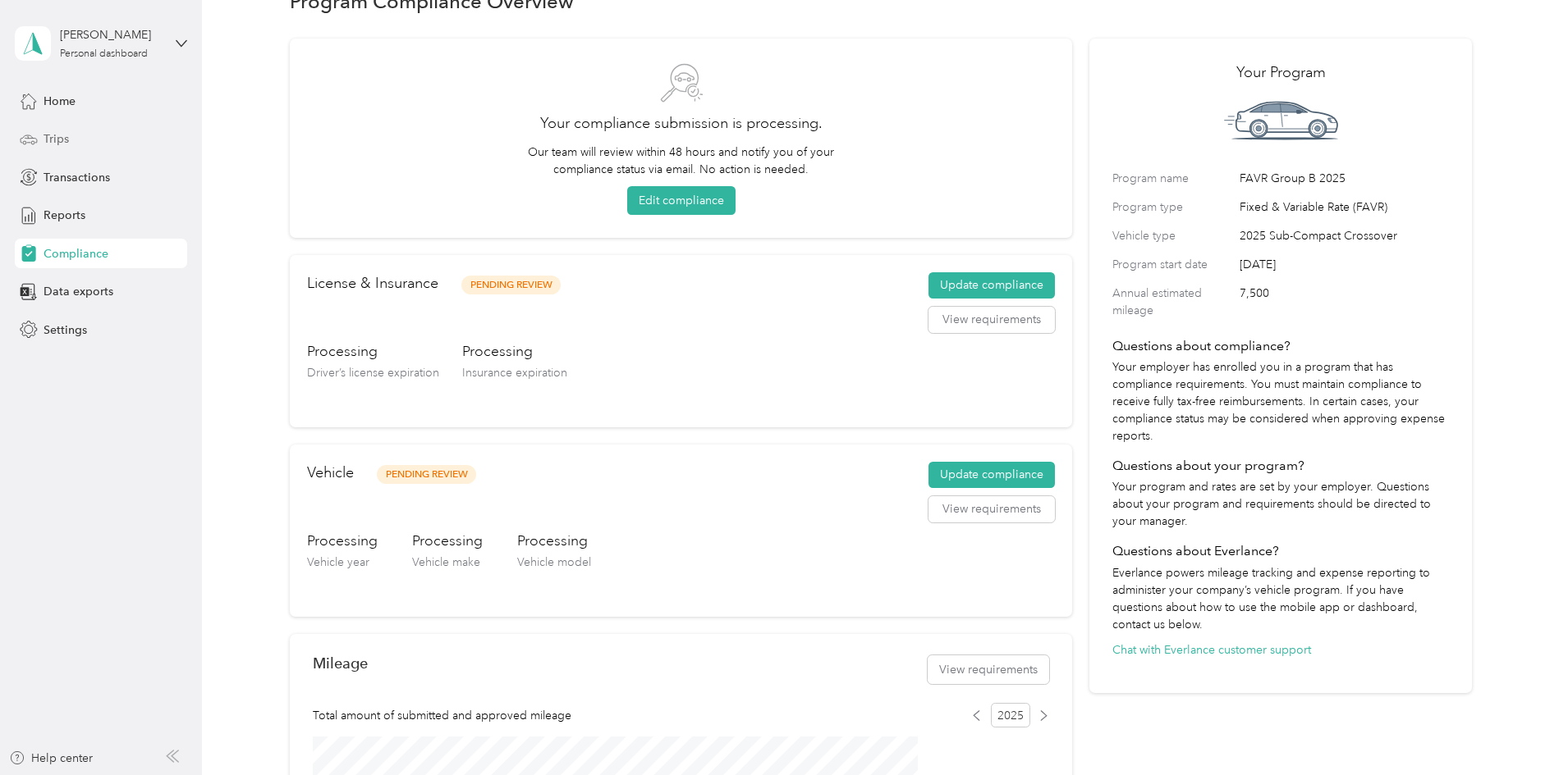
scroll to position [82, 0]
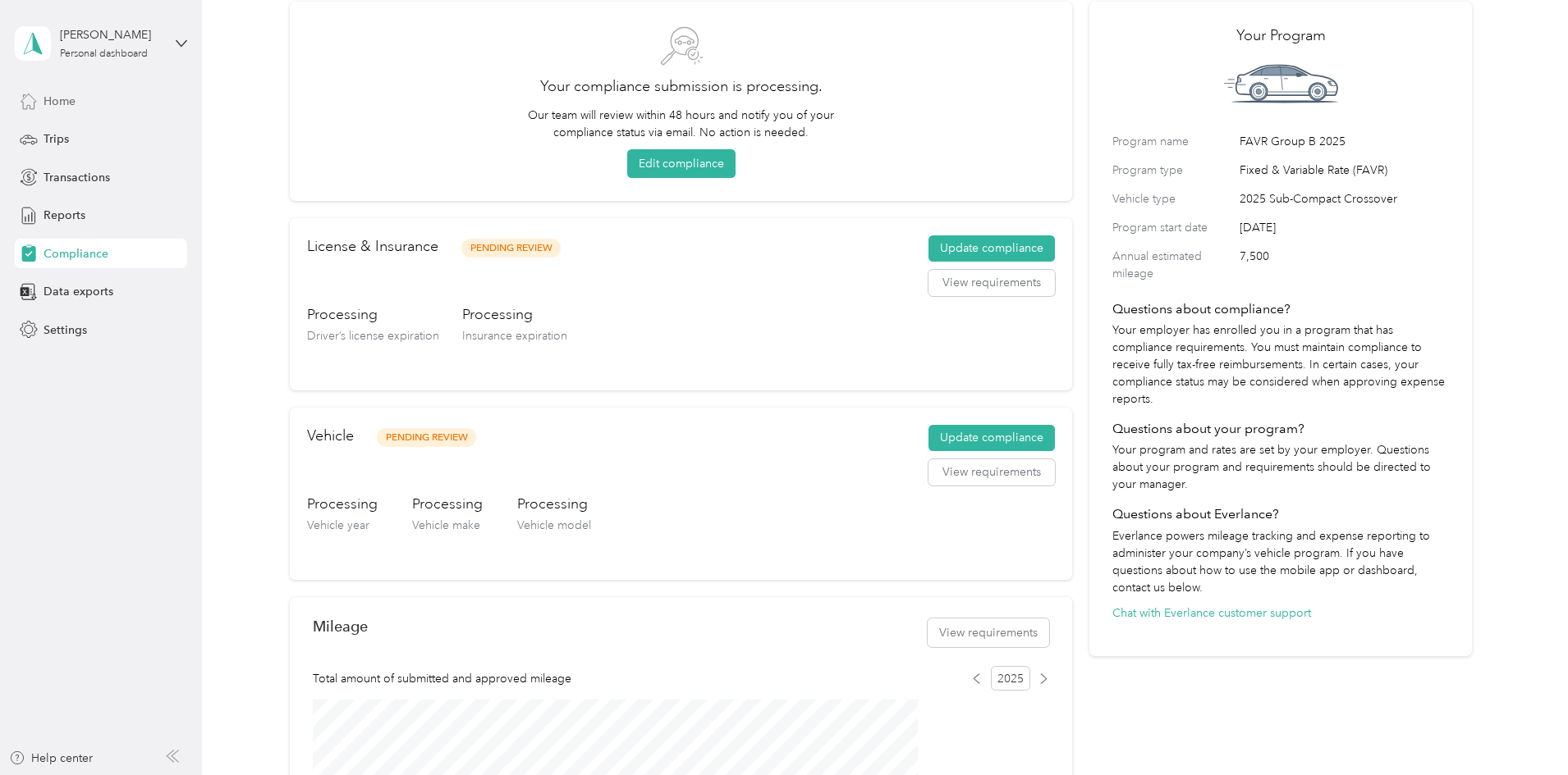
click at [75, 111] on div "Home" at bounding box center [101, 101] width 173 height 30
